Goal: Browse casually: Explore the website without a specific task or goal

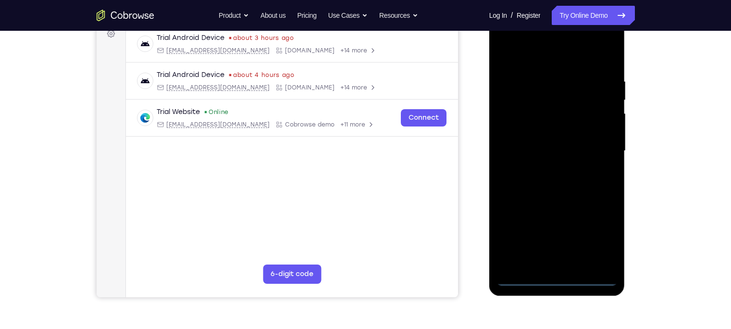
scroll to position [149, 0]
click at [558, 283] on div at bounding box center [556, 151] width 121 height 269
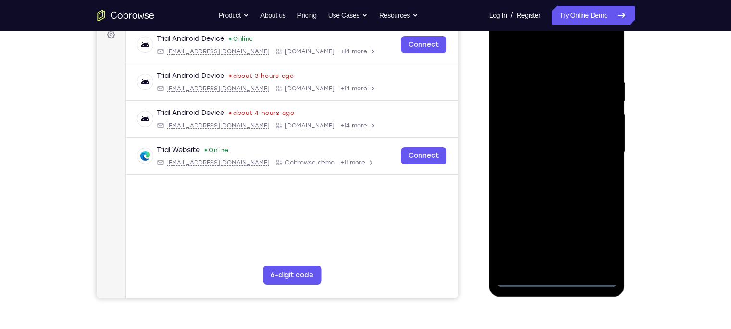
click at [603, 238] on div at bounding box center [556, 151] width 121 height 269
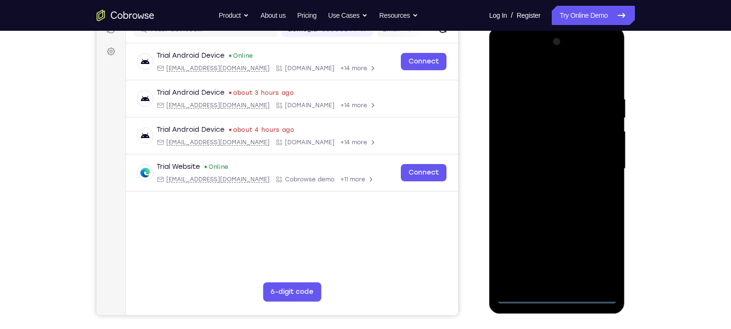
scroll to position [130, 0]
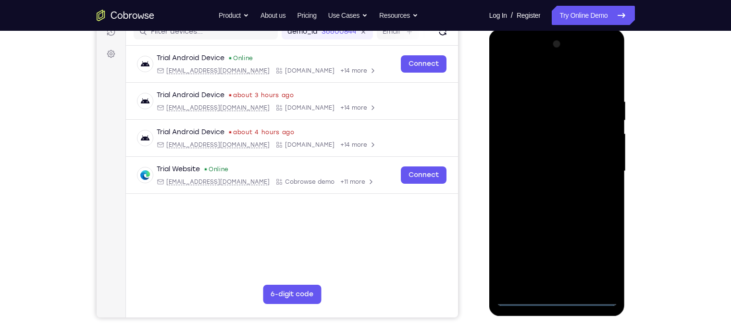
click at [507, 75] on div at bounding box center [556, 171] width 121 height 269
click at [600, 161] on div at bounding box center [556, 171] width 121 height 269
click at [549, 186] on div at bounding box center [556, 171] width 121 height 269
click at [546, 154] on div at bounding box center [556, 171] width 121 height 269
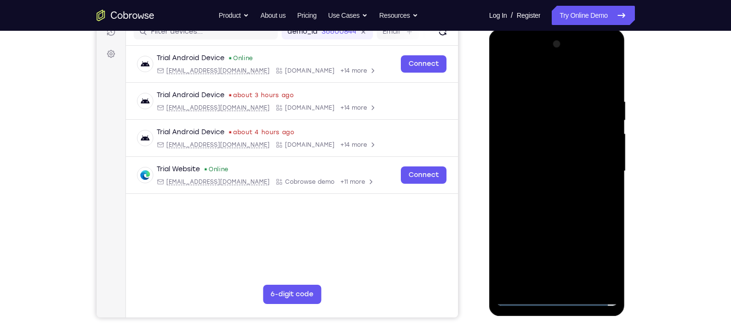
click at [548, 152] on div at bounding box center [556, 171] width 121 height 269
click at [551, 151] on div at bounding box center [556, 171] width 121 height 269
click at [549, 146] on div at bounding box center [556, 171] width 121 height 269
click at [543, 165] on div at bounding box center [556, 171] width 121 height 269
click at [543, 203] on div at bounding box center [556, 171] width 121 height 269
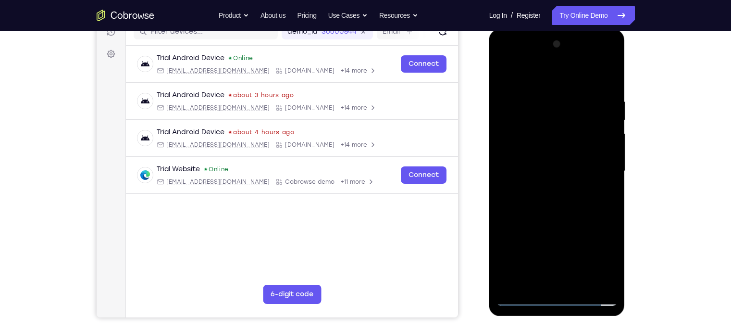
click at [522, 139] on div at bounding box center [556, 171] width 121 height 269
drag, startPoint x: 545, startPoint y: 83, endPoint x: 541, endPoint y: 61, distance: 22.9
click at [541, 61] on div at bounding box center [556, 171] width 121 height 269
click at [570, 206] on div at bounding box center [556, 171] width 121 height 269
click at [569, 199] on div at bounding box center [556, 171] width 121 height 269
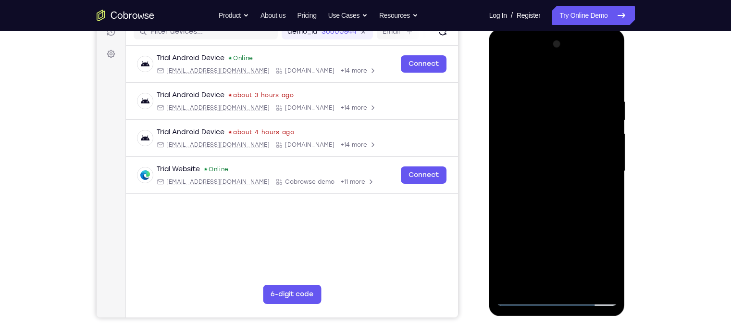
click at [569, 199] on div at bounding box center [556, 171] width 121 height 269
drag, startPoint x: 569, startPoint y: 199, endPoint x: 573, endPoint y: 165, distance: 34.4
click at [573, 165] on div at bounding box center [556, 171] width 121 height 269
click at [609, 189] on div at bounding box center [556, 171] width 121 height 269
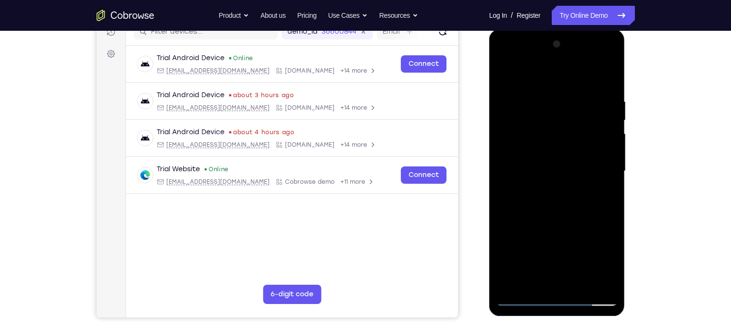
drag, startPoint x: 588, startPoint y: 195, endPoint x: 583, endPoint y: 161, distance: 34.4
click at [583, 161] on div at bounding box center [556, 171] width 121 height 269
click at [614, 155] on div at bounding box center [556, 171] width 121 height 269
drag, startPoint x: 558, startPoint y: 170, endPoint x: 526, endPoint y: 291, distance: 125.1
click at [526, 291] on div at bounding box center [556, 171] width 121 height 269
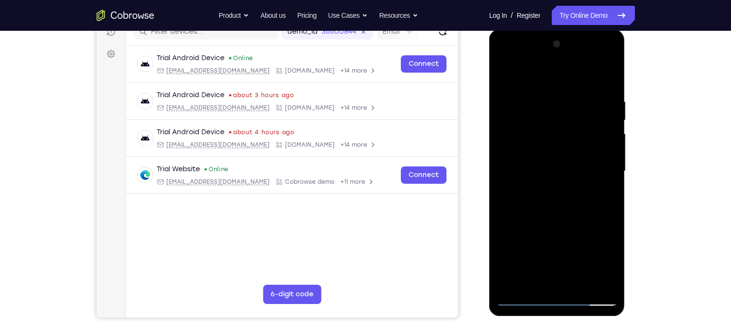
click at [536, 95] on div at bounding box center [556, 171] width 121 height 269
click at [588, 136] on div at bounding box center [556, 171] width 121 height 269
click at [582, 222] on div at bounding box center [556, 171] width 121 height 269
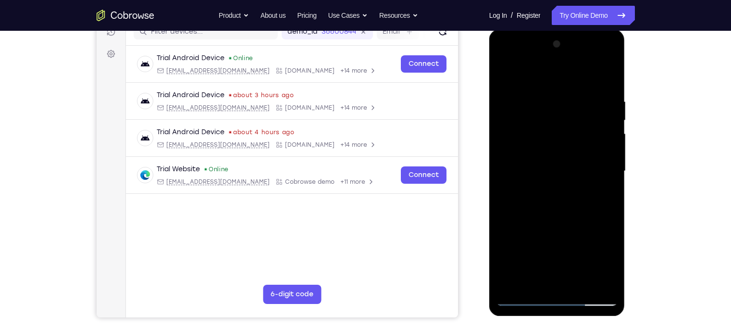
click at [563, 157] on div at bounding box center [556, 171] width 121 height 269
drag, startPoint x: 544, startPoint y: 202, endPoint x: 544, endPoint y: 197, distance: 5.3
click at [544, 197] on div at bounding box center [556, 171] width 121 height 269
click at [523, 299] on div at bounding box center [556, 171] width 121 height 269
click at [583, 186] on div at bounding box center [556, 171] width 121 height 269
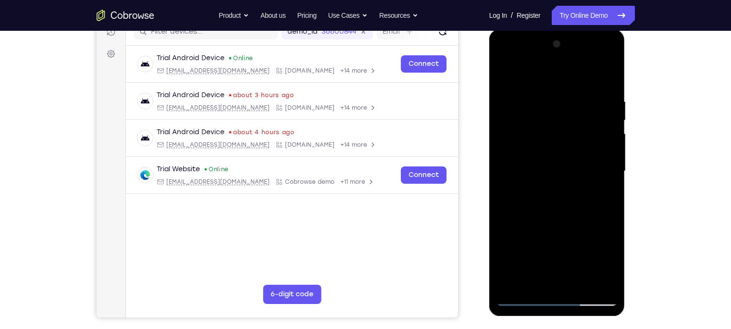
click at [607, 135] on div at bounding box center [556, 171] width 121 height 269
click at [606, 124] on div at bounding box center [556, 171] width 121 height 269
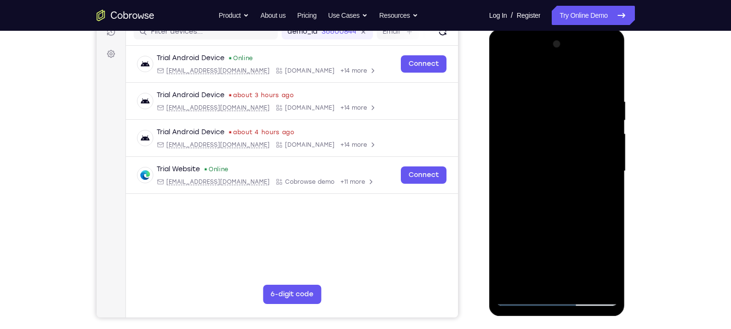
click at [606, 124] on div at bounding box center [556, 171] width 121 height 269
click at [610, 115] on div at bounding box center [556, 171] width 121 height 269
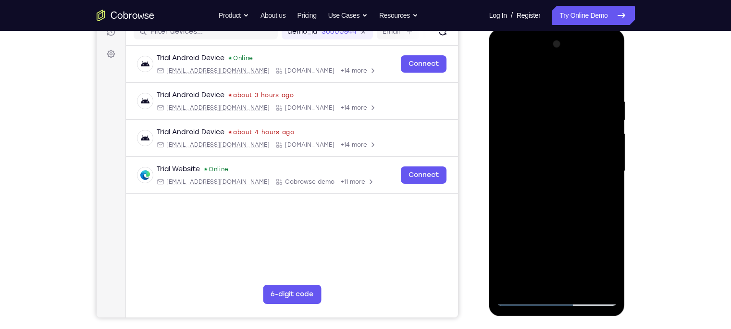
click at [610, 115] on div at bounding box center [556, 171] width 121 height 269
click at [603, 77] on div at bounding box center [556, 171] width 121 height 269
drag, startPoint x: 570, startPoint y: 105, endPoint x: 509, endPoint y: 298, distance: 201.4
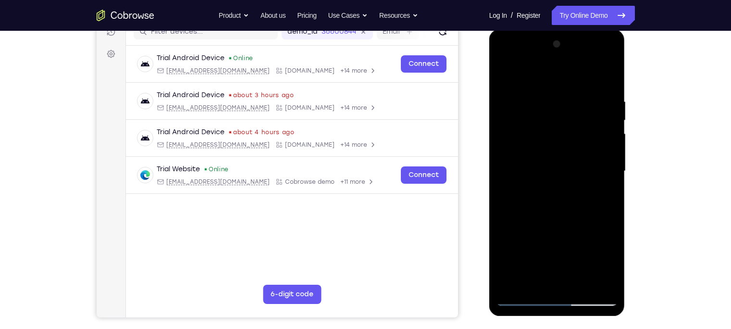
click at [509, 298] on div at bounding box center [556, 171] width 121 height 269
click at [547, 104] on div at bounding box center [556, 171] width 121 height 269
